Goal: Obtain resource: Download file/media

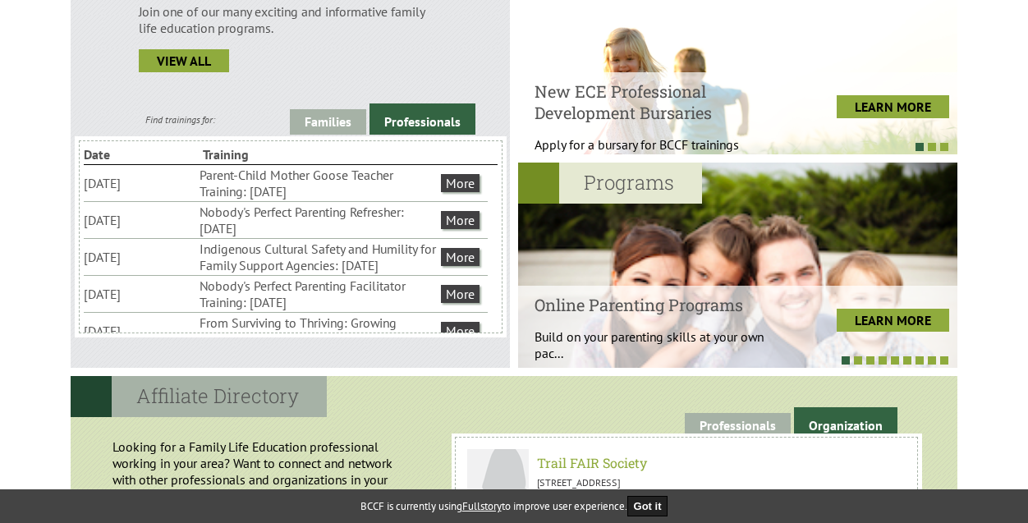
scroll to position [519, 0]
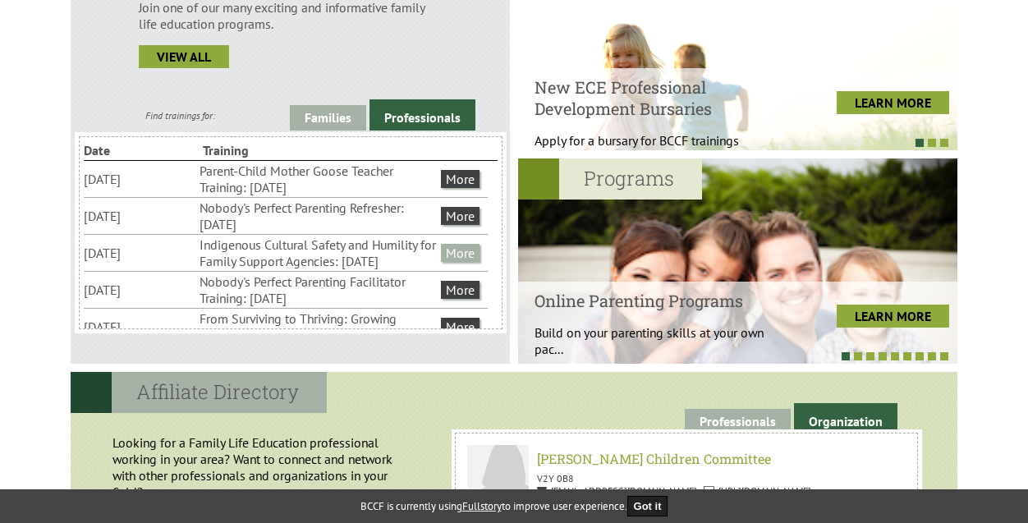
click at [460, 262] on link "More" at bounding box center [460, 253] width 39 height 18
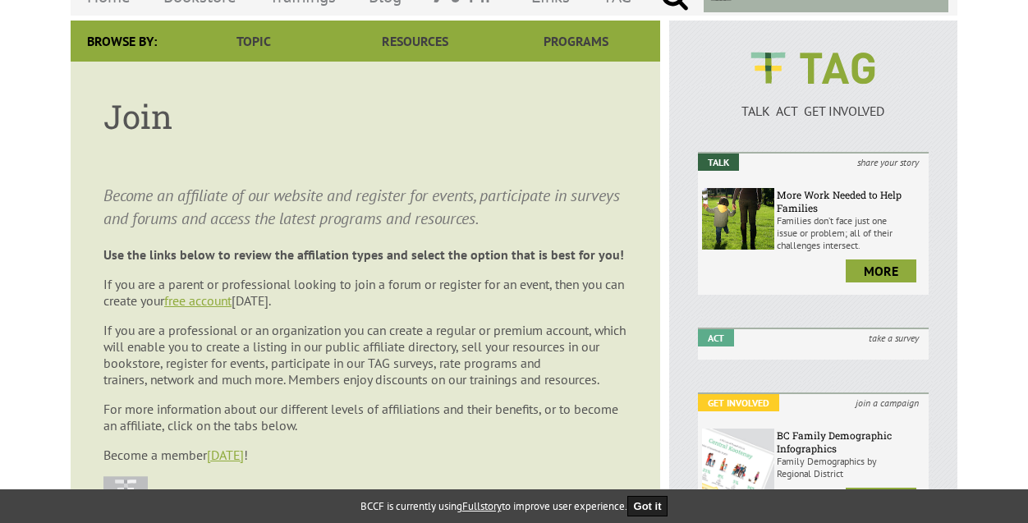
scroll to position [140, 0]
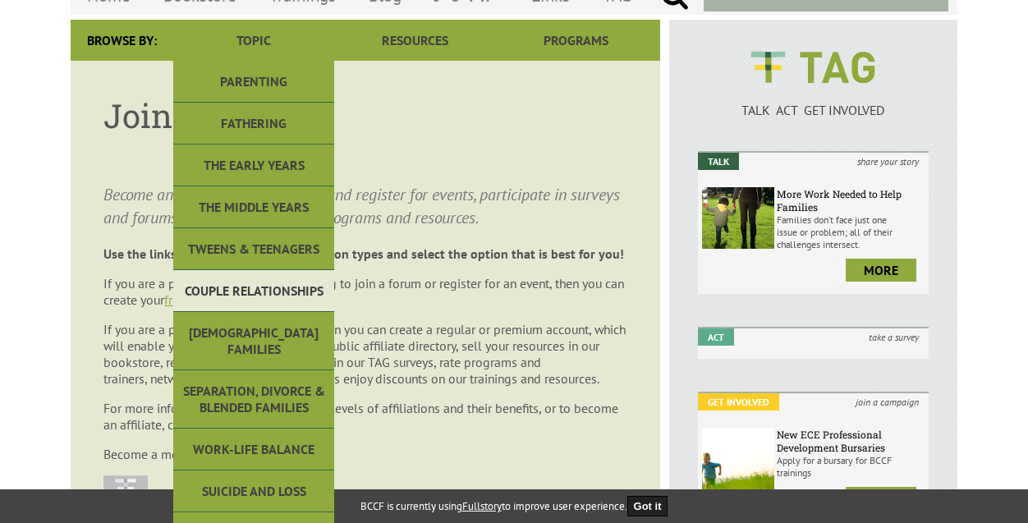
click at [259, 277] on link "Couple Relationships" at bounding box center [253, 291] width 161 height 42
click at [263, 287] on link "Couple Relationships" at bounding box center [253, 291] width 161 height 42
click at [211, 288] on link "Couple Relationships" at bounding box center [253, 291] width 161 height 42
click at [238, 286] on link "Couple Relationships" at bounding box center [253, 291] width 161 height 42
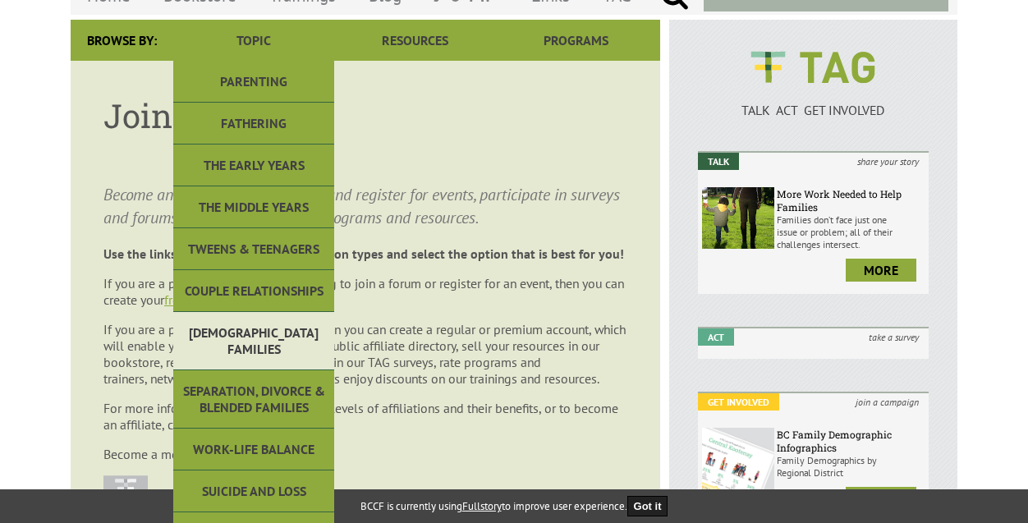
click at [240, 327] on link "[DEMOGRAPHIC_DATA] Families" at bounding box center [253, 341] width 161 height 58
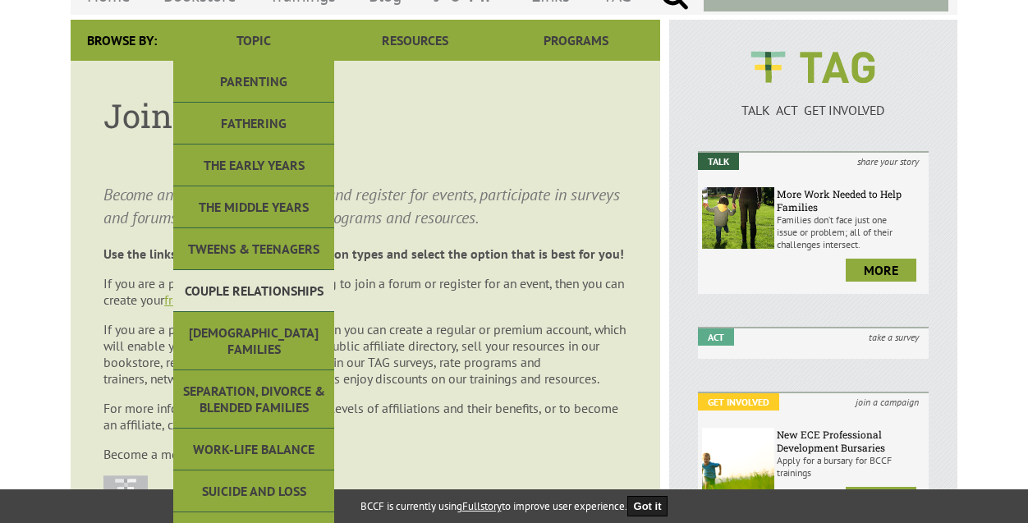
click at [249, 293] on link "Couple Relationships" at bounding box center [253, 291] width 161 height 42
click at [282, 285] on link "Couple Relationships" at bounding box center [253, 291] width 161 height 42
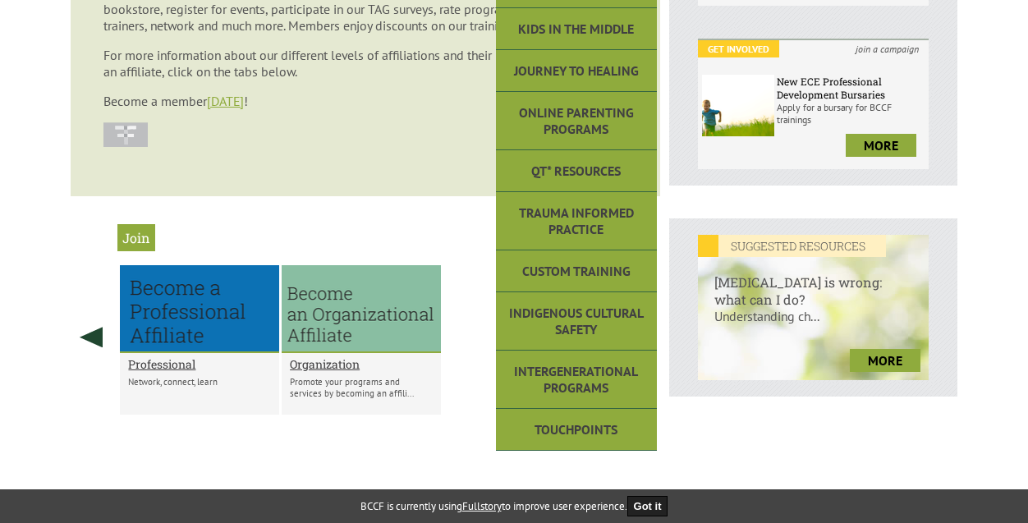
scroll to position [538, 0]
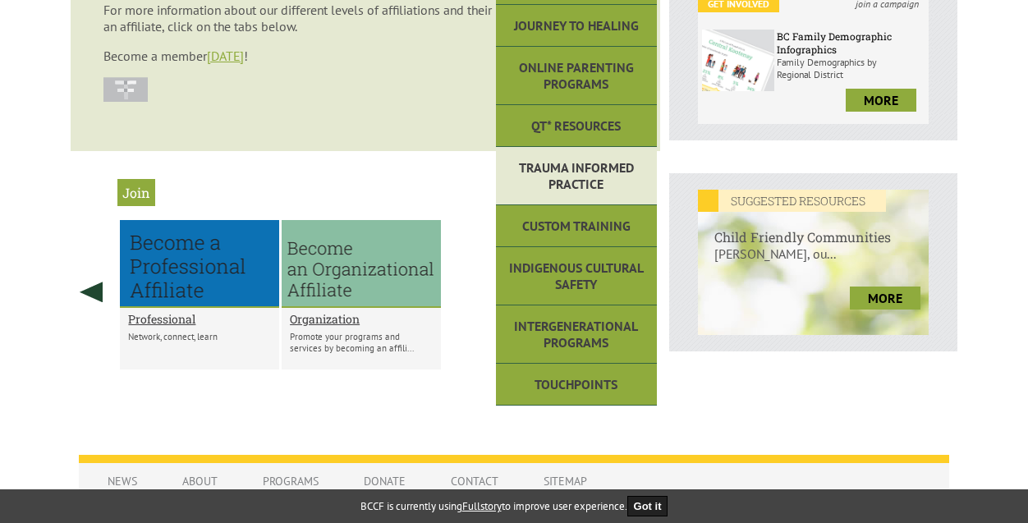
click at [576, 188] on link "Trauma Informed Practice" at bounding box center [576, 176] width 161 height 58
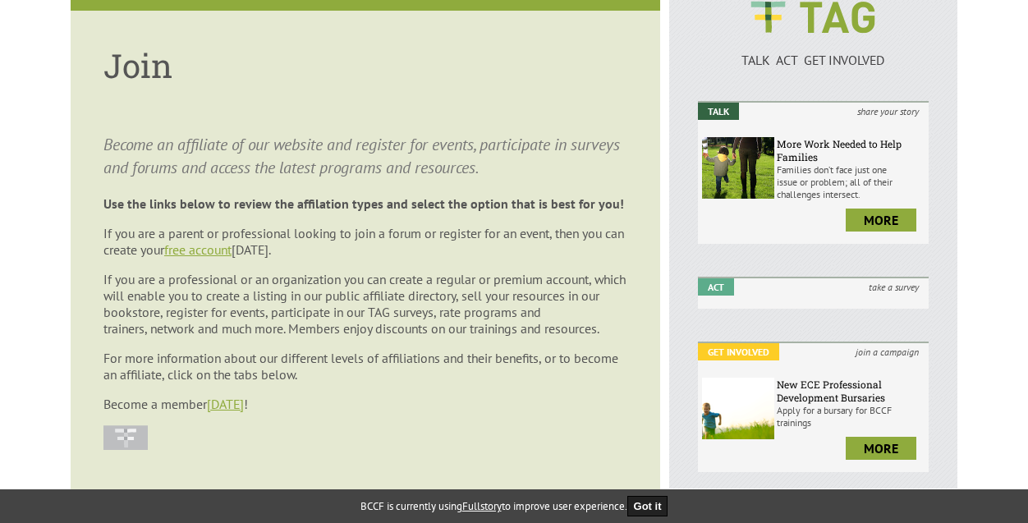
scroll to position [0, 0]
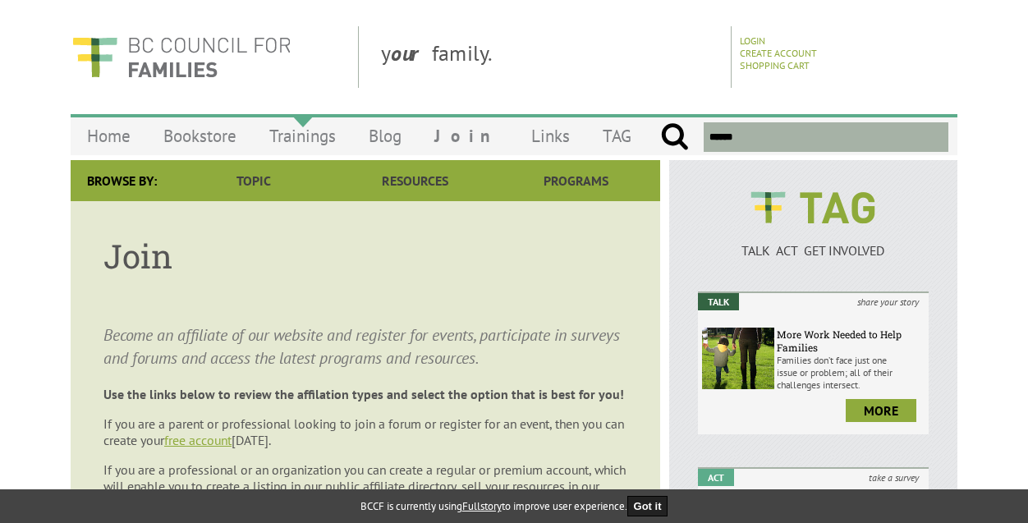
click at [308, 135] on link "Trainings" at bounding box center [302, 136] width 99 height 39
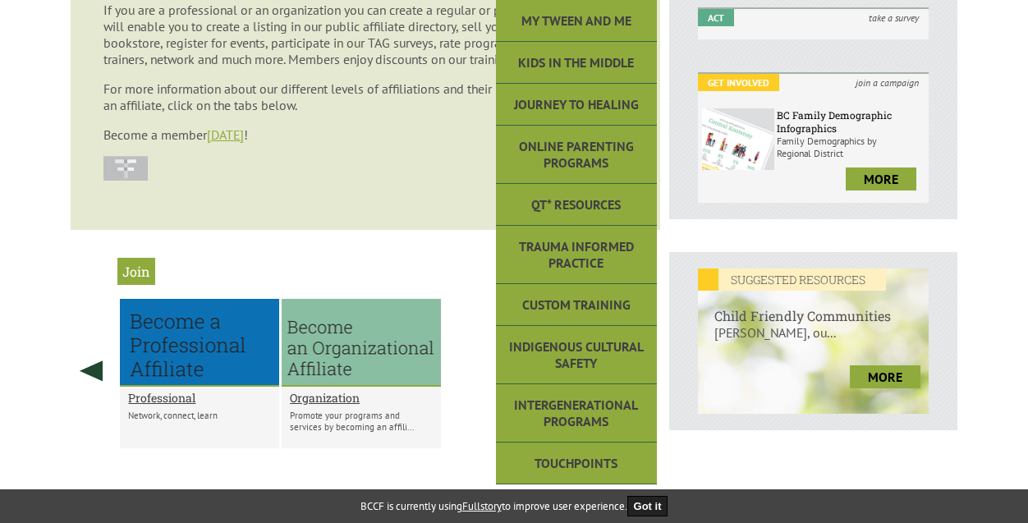
scroll to position [466, 0]
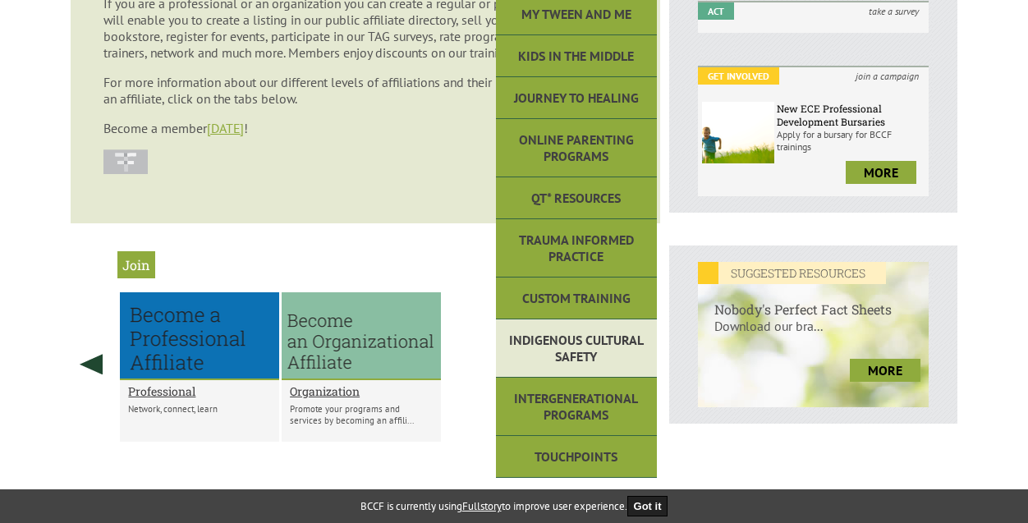
click at [578, 348] on link "Indigenous Cultural Safety" at bounding box center [576, 348] width 161 height 58
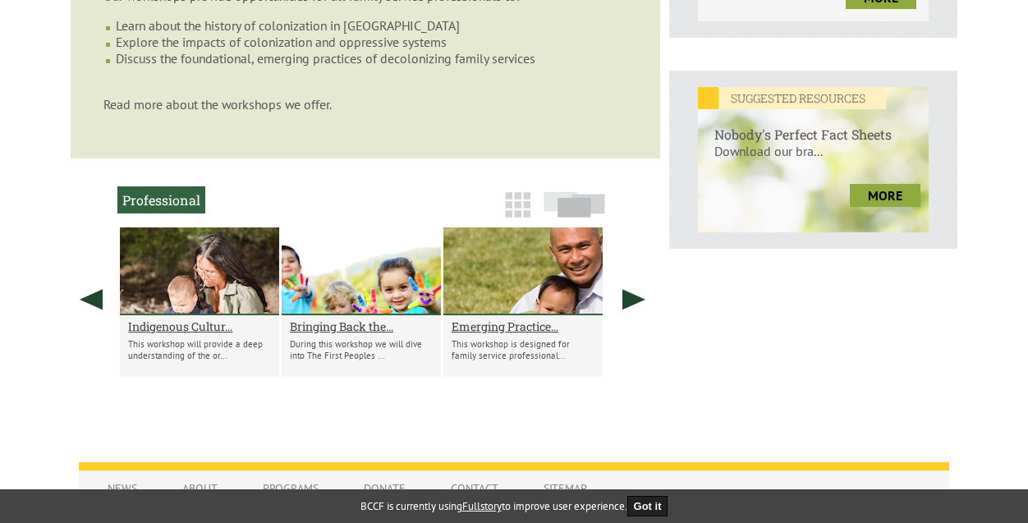
scroll to position [645, 0]
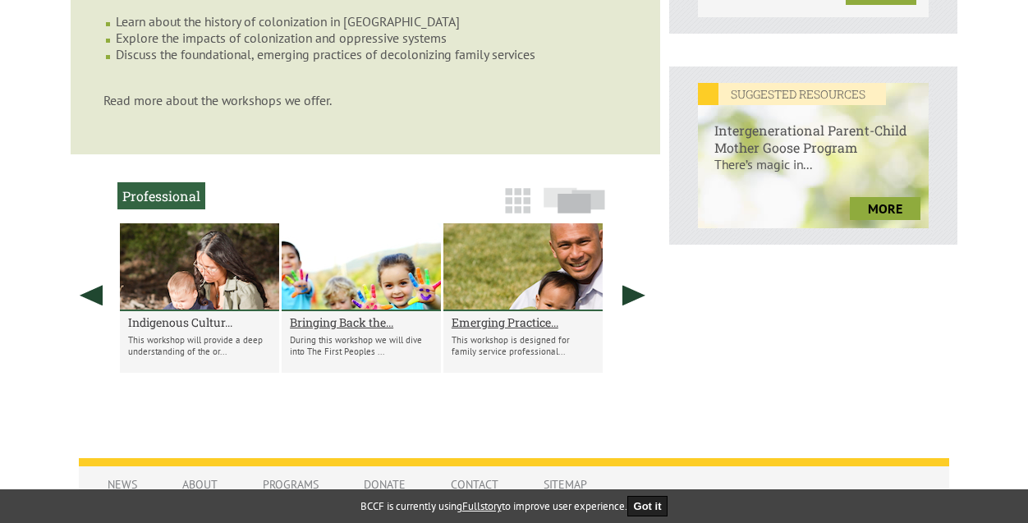
click at [212, 330] on h2 "Indigenous Cultur..." at bounding box center [199, 322] width 143 height 16
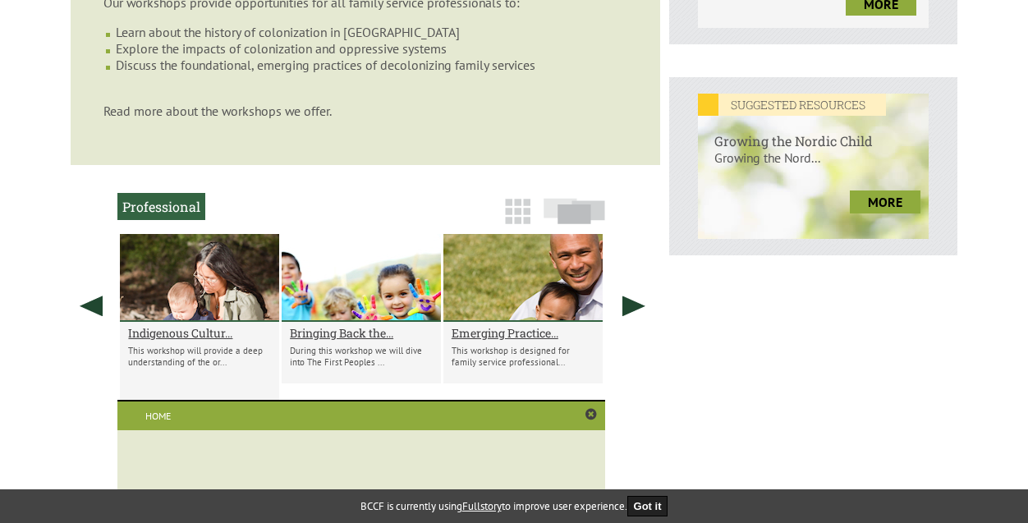
scroll to position [637, 0]
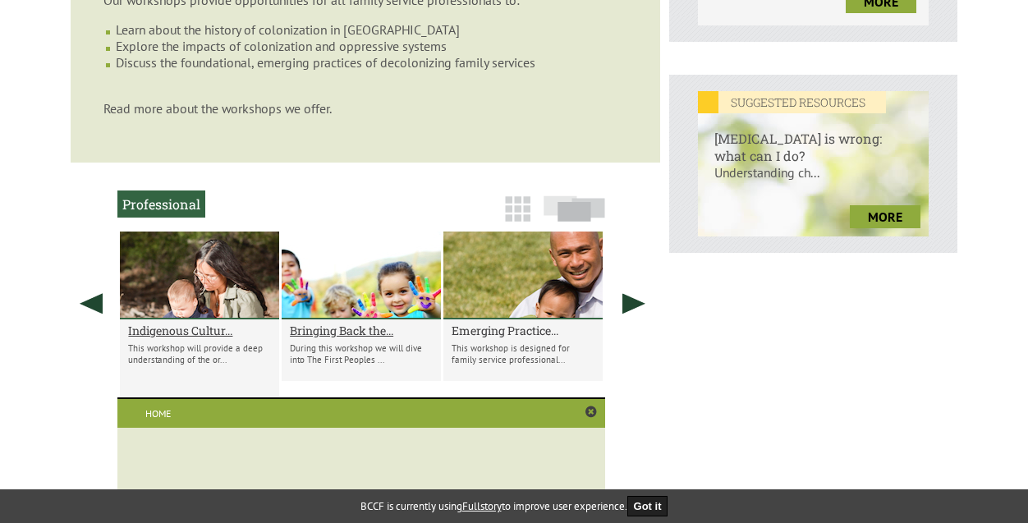
click at [492, 338] on h2 "Emerging Practice..." at bounding box center [522, 331] width 143 height 16
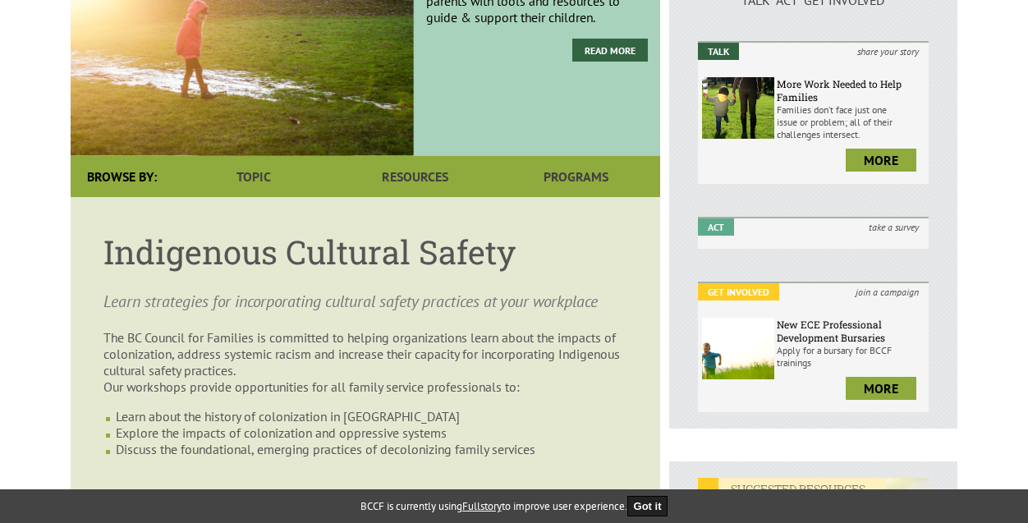
scroll to position [253, 0]
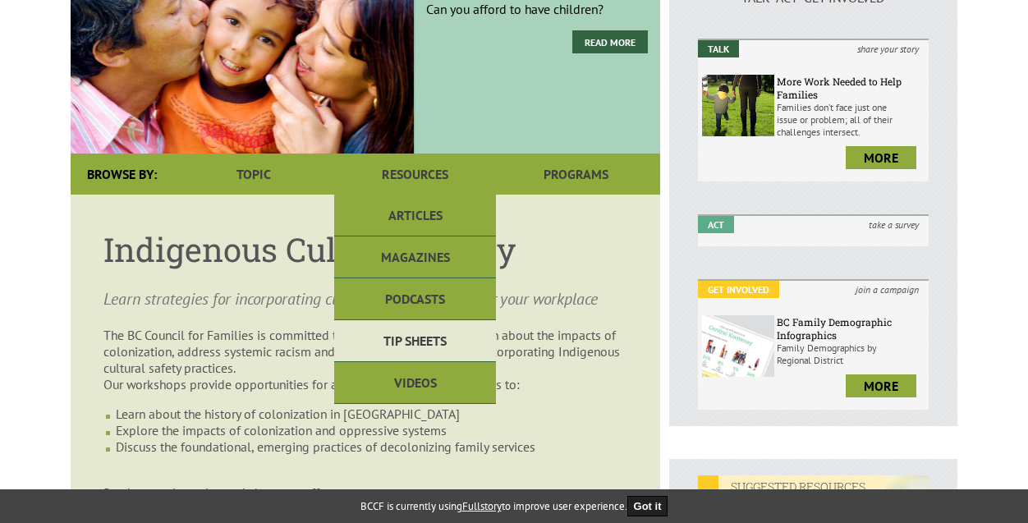
click at [428, 337] on link "Tip Sheets" at bounding box center [414, 341] width 161 height 42
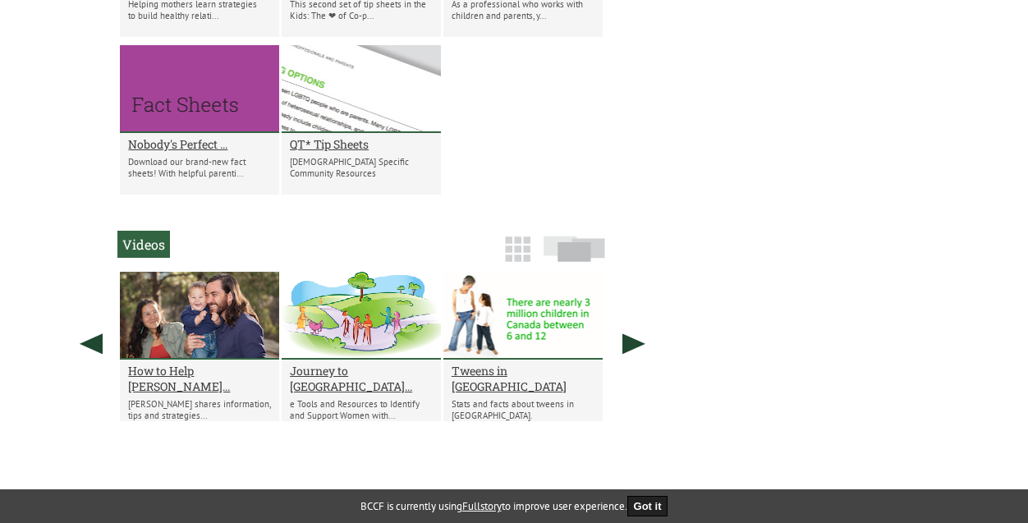
scroll to position [1492, 0]
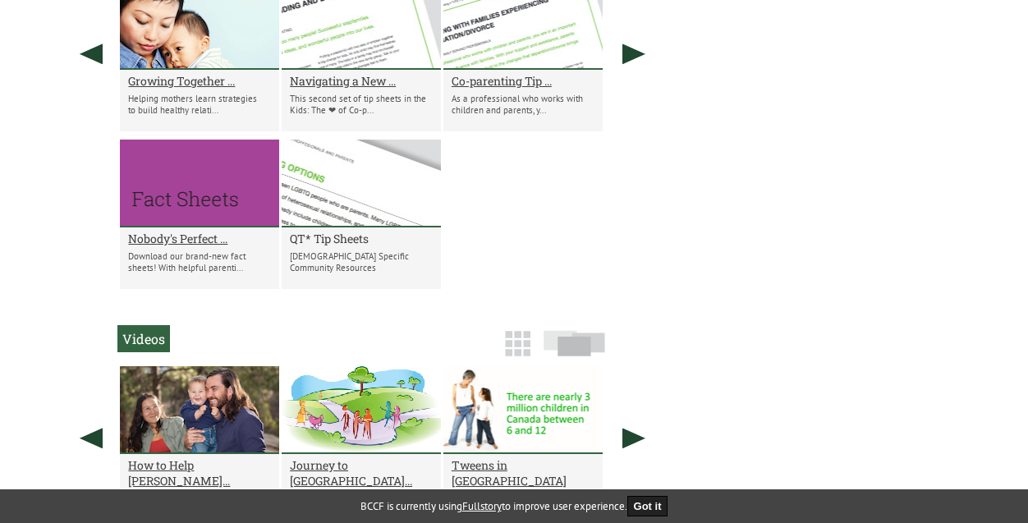
click at [337, 245] on h2 "QT* Tip Sheets" at bounding box center [361, 239] width 143 height 16
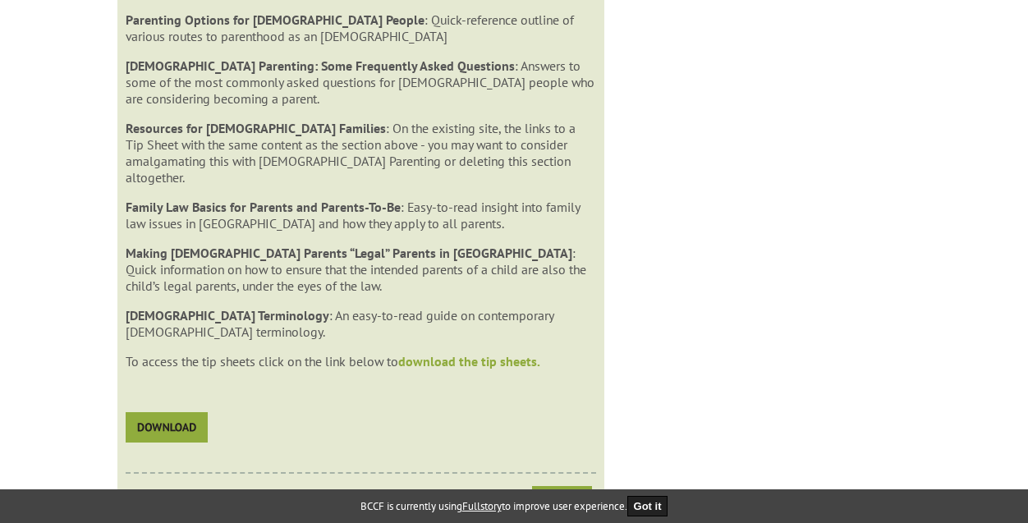
scroll to position [2067, 0]
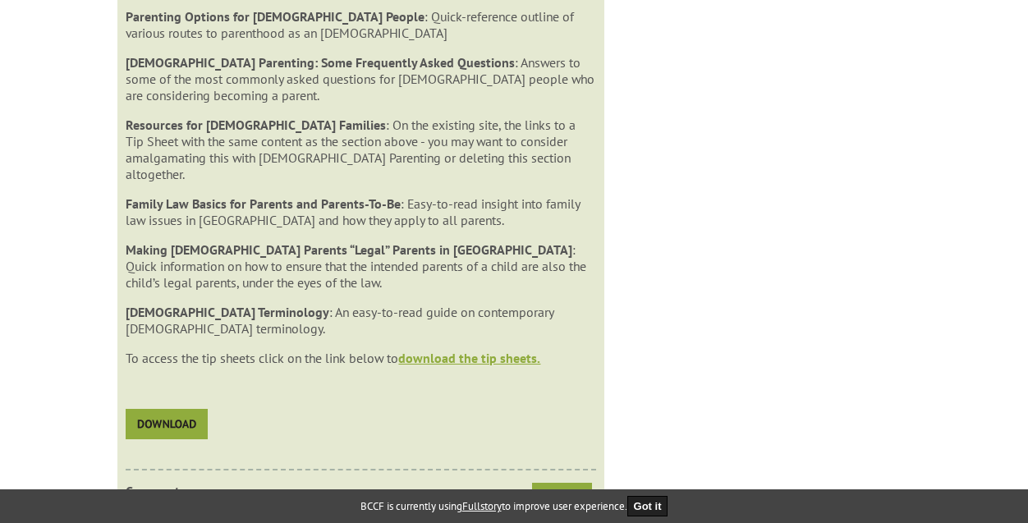
click at [482, 350] on link "download the tip sheets." at bounding box center [469, 358] width 142 height 16
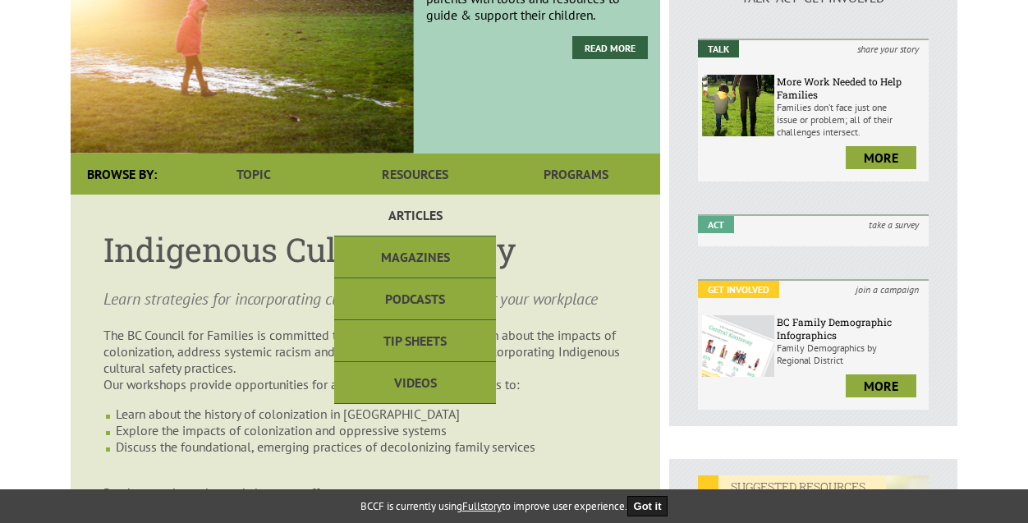
click at [418, 212] on link "Articles" at bounding box center [414, 216] width 161 height 42
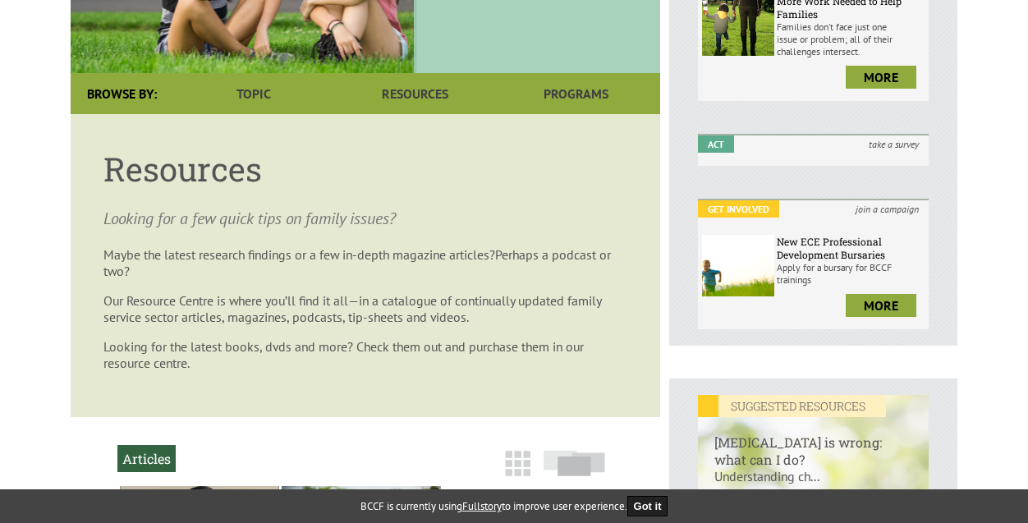
scroll to position [330, 0]
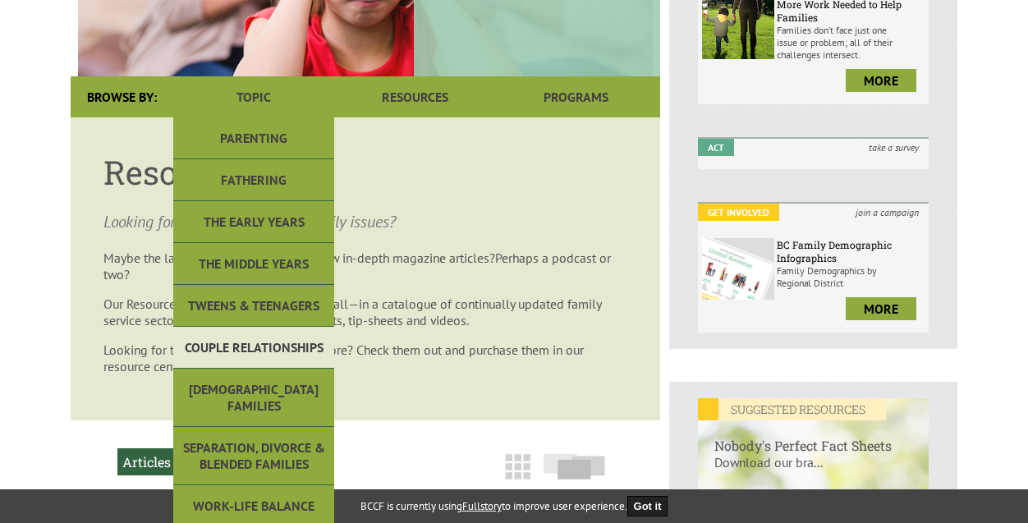
click at [245, 340] on link "Couple Relationships" at bounding box center [253, 348] width 161 height 42
